Goal: Information Seeking & Learning: Learn about a topic

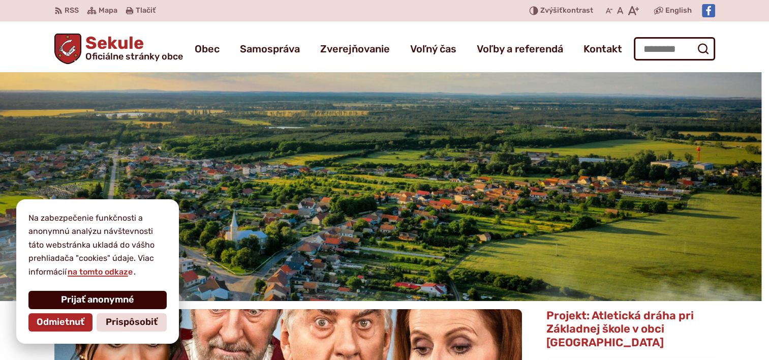
click at [124, 307] on button "Prijať anonymné" at bounding box center [97, 300] width 138 height 18
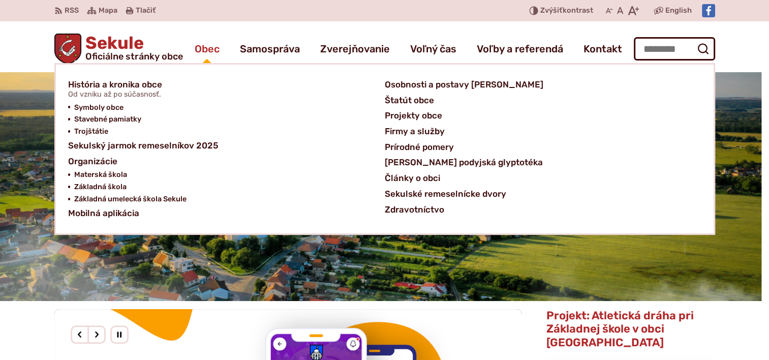
click at [213, 41] on span "Obec" at bounding box center [207, 49] width 25 height 28
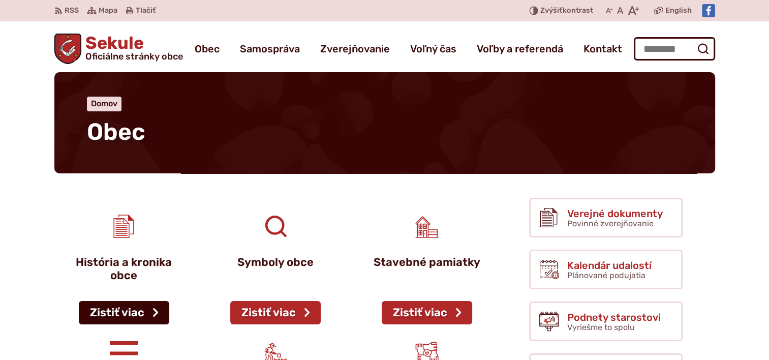
click at [145, 311] on link "Zistiť viac" at bounding box center [124, 312] width 90 height 23
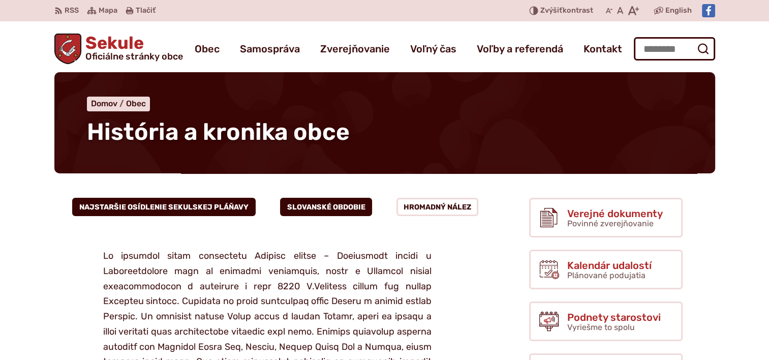
click at [341, 209] on button "Slovanské obdobie" at bounding box center [326, 207] width 92 height 18
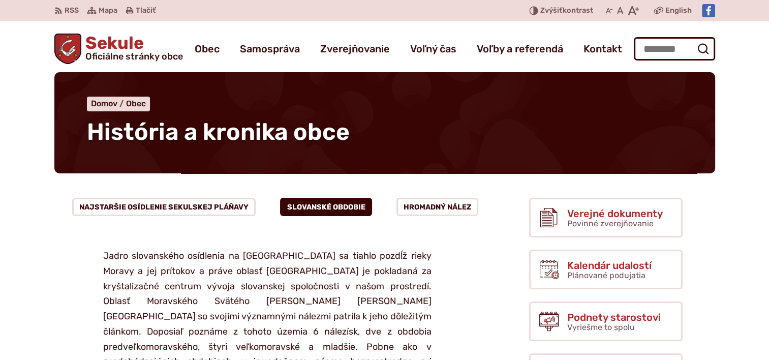
click at [457, 205] on button "Hromadný nález" at bounding box center [437, 207] width 82 height 18
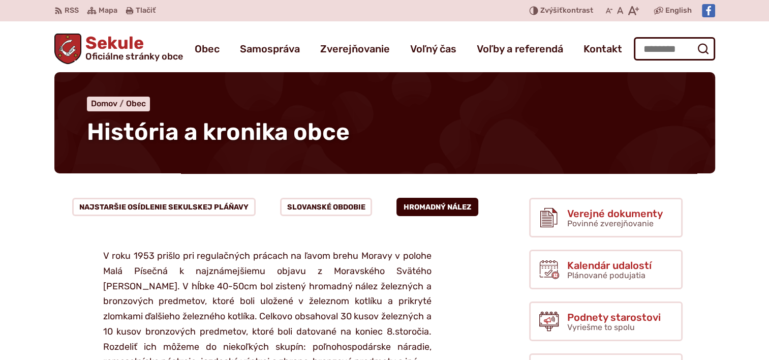
click at [459, 202] on button "Hromadný nález" at bounding box center [437, 207] width 82 height 18
